Goal: Task Accomplishment & Management: Manage account settings

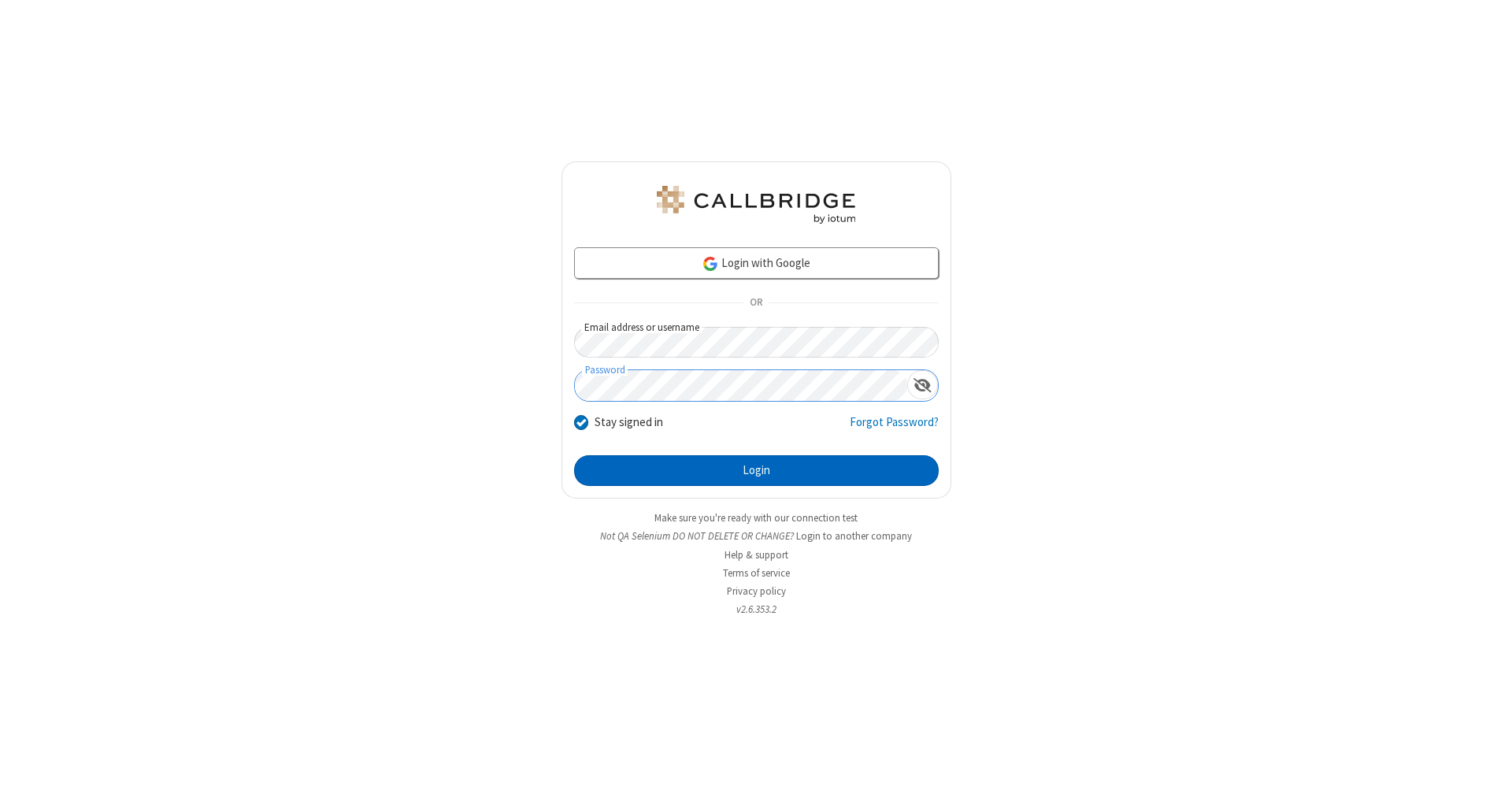
click at [756, 471] on button "Login" at bounding box center [756, 471] width 364 height 32
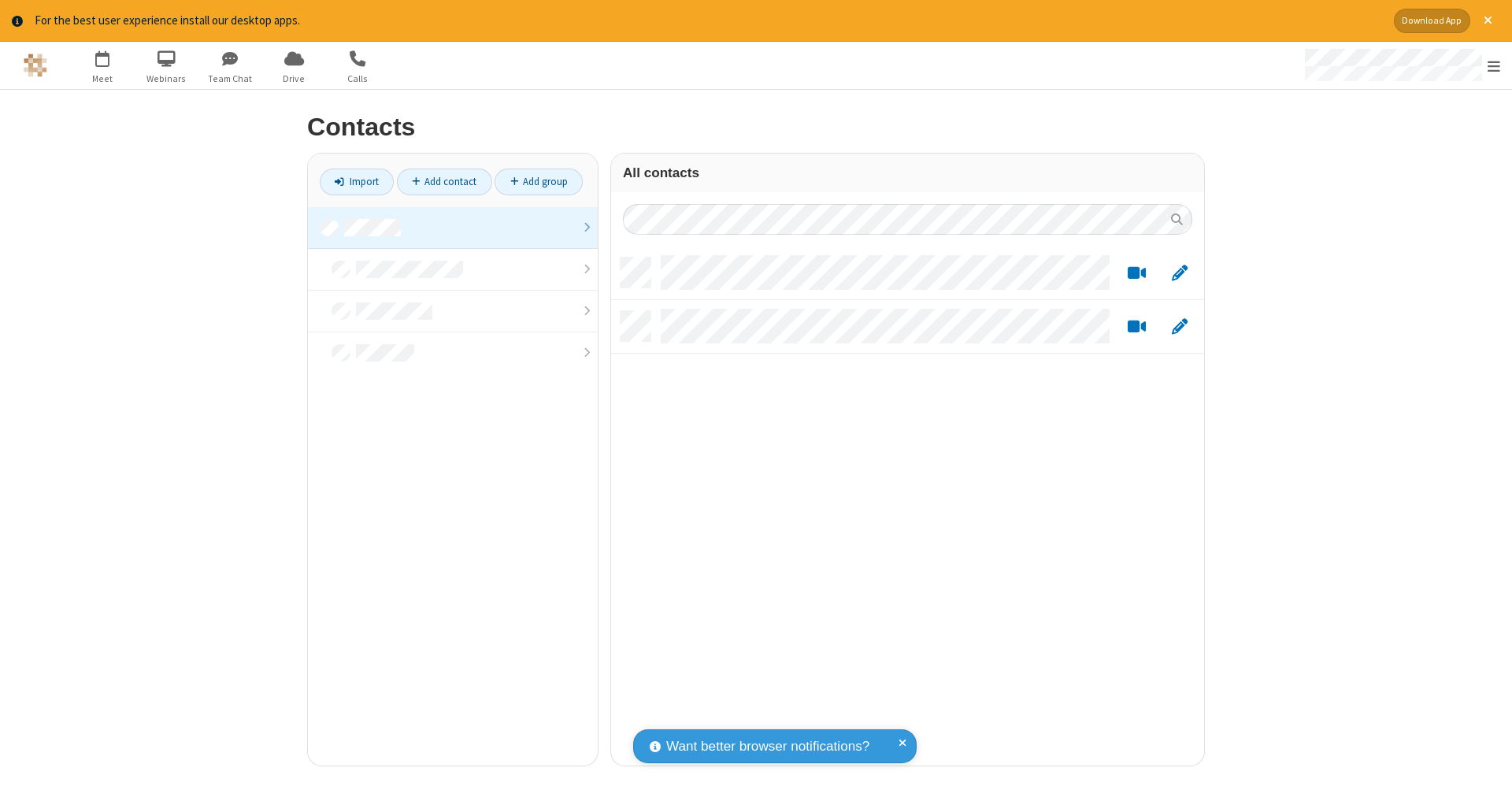
scroll to position [508, 581]
click at [453, 227] on link at bounding box center [453, 228] width 290 height 42
click at [444, 181] on link "Add contact" at bounding box center [444, 181] width 96 height 26
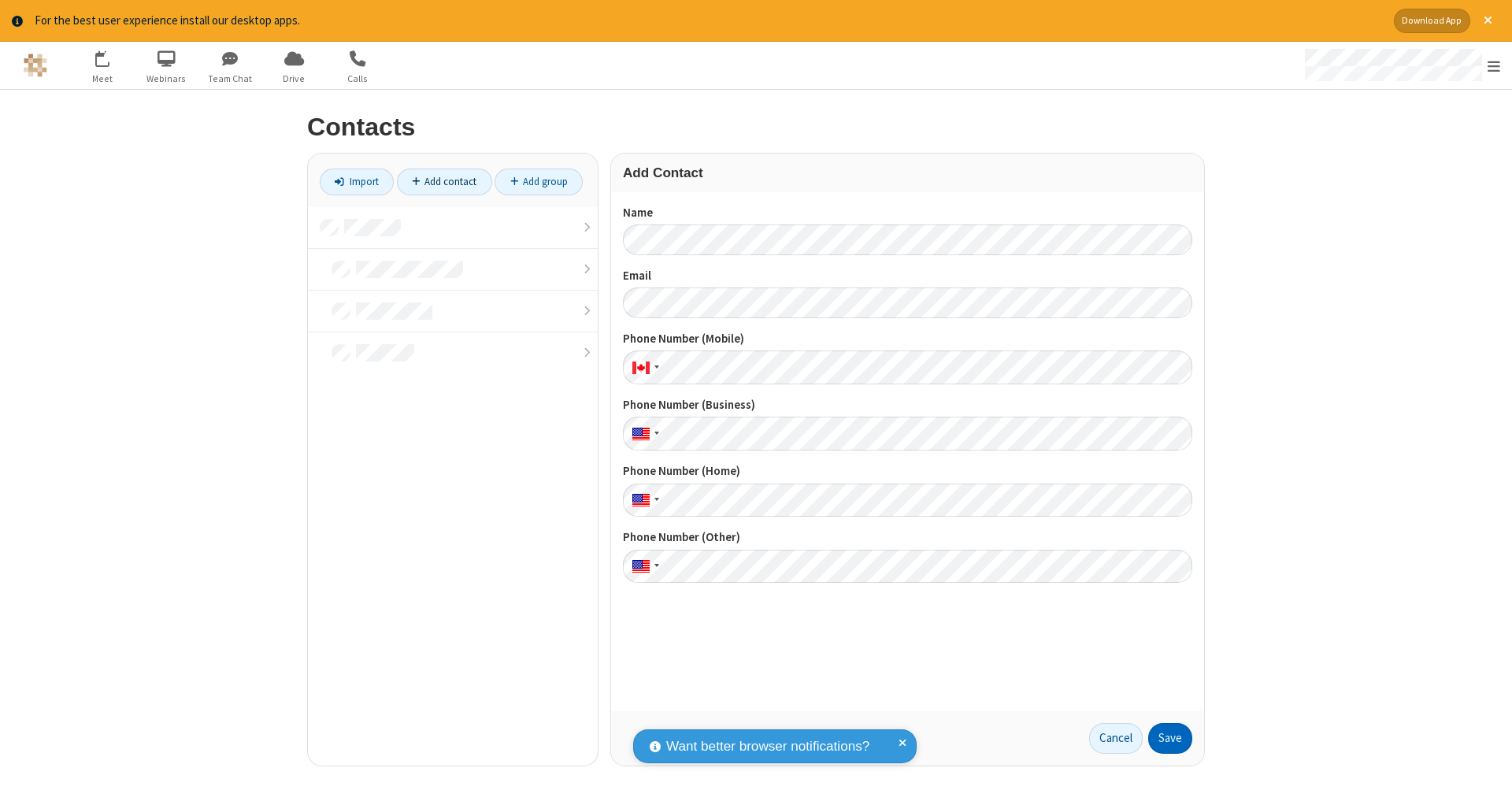
click at [1170, 738] on button "Save" at bounding box center [1170, 738] width 44 height 32
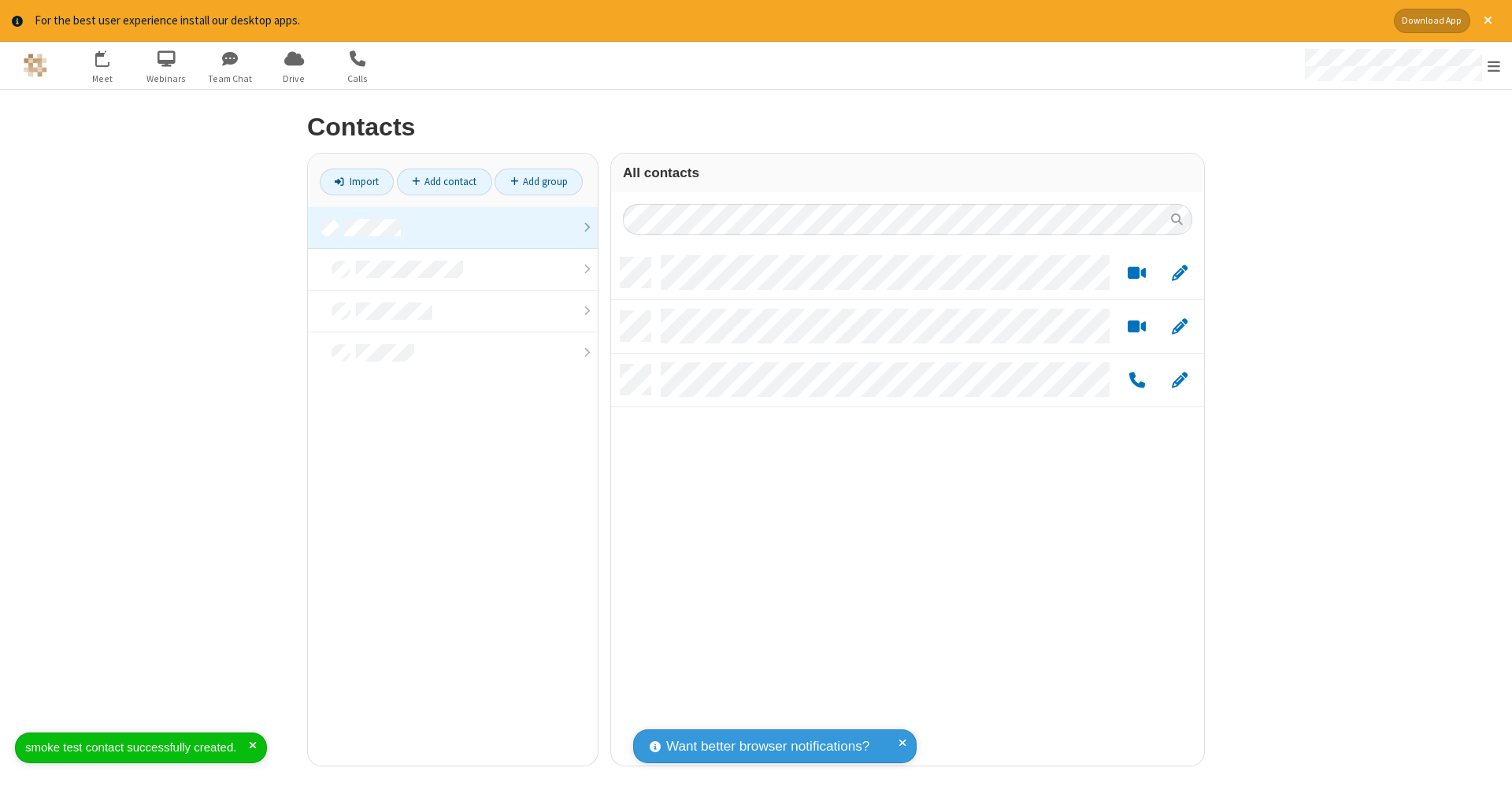
scroll to position [508, 581]
click at [444, 181] on link "Add contact" at bounding box center [444, 181] width 96 height 26
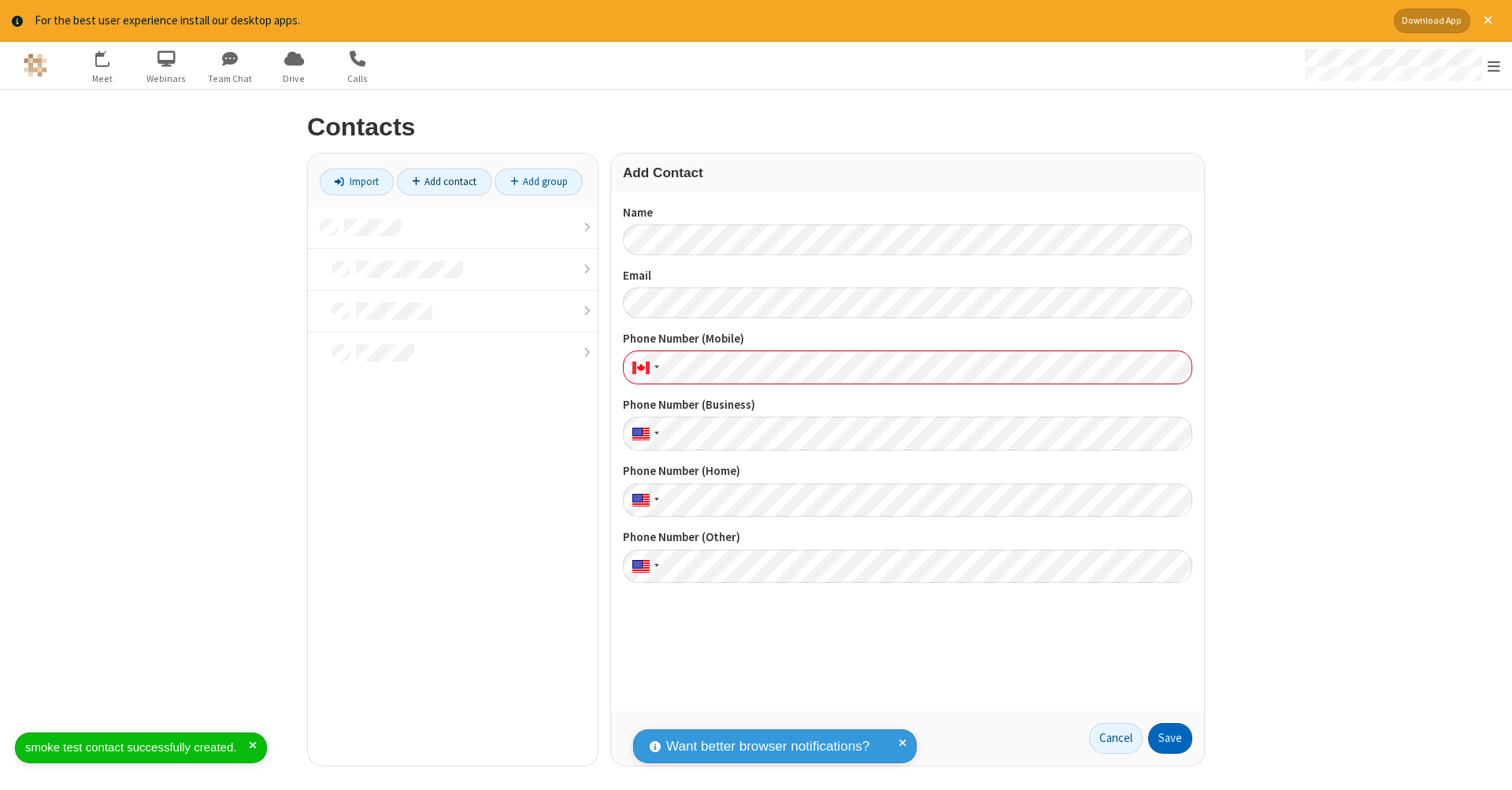
click at [1170, 738] on button "Save" at bounding box center [1170, 738] width 44 height 32
